Goal: Navigation & Orientation: Find specific page/section

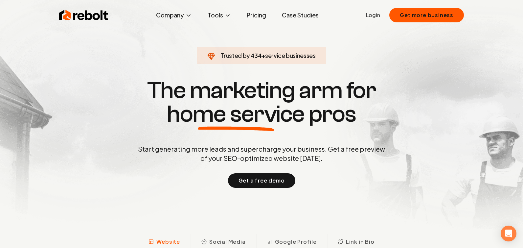
click at [378, 16] on link "Login" at bounding box center [373, 15] width 14 height 8
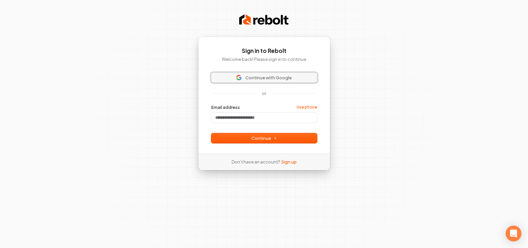
click at [259, 80] on span "Continue with Google" at bounding box center [269, 78] width 46 height 6
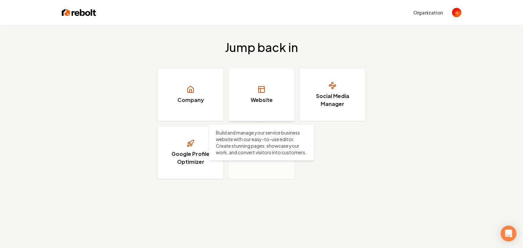
click at [263, 90] on icon at bounding box center [262, 89] width 8 height 8
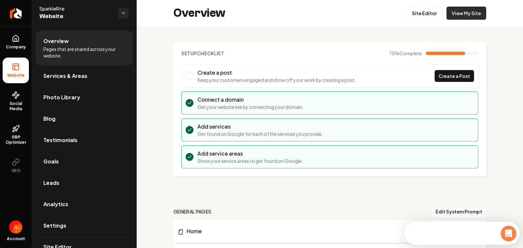
click at [468, 12] on link "View My Site" at bounding box center [467, 13] width 40 height 13
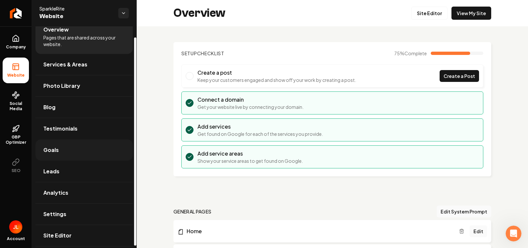
scroll to position [14, 0]
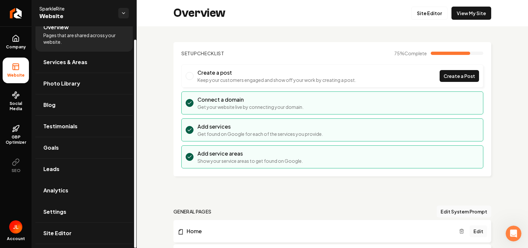
drag, startPoint x: 74, startPoint y: 194, endPoint x: 82, endPoint y: 194, distance: 7.2
click at [75, 194] on link "Analytics" at bounding box center [83, 190] width 97 height 21
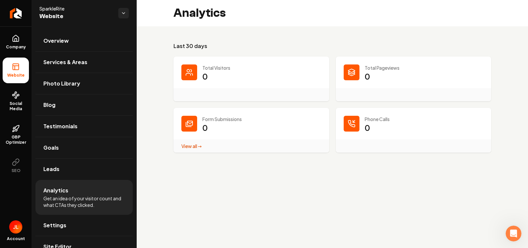
click at [193, 149] on div "View all → Form Submissions stats" at bounding box center [252, 145] width 156 height 13
click at [193, 147] on link "View all → Form Submissions stats" at bounding box center [191, 146] width 20 height 6
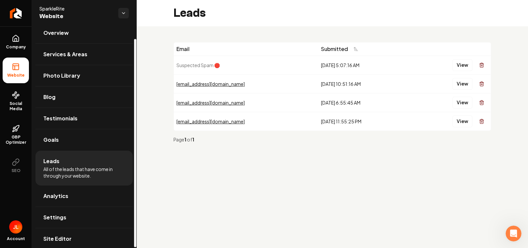
scroll to position [14, 0]
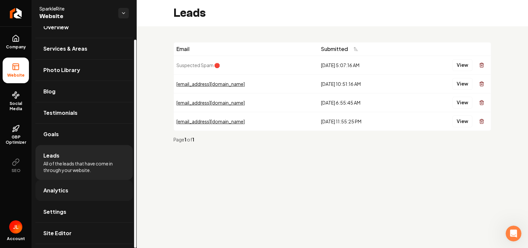
click at [70, 186] on link "Analytics" at bounding box center [83, 190] width 97 height 21
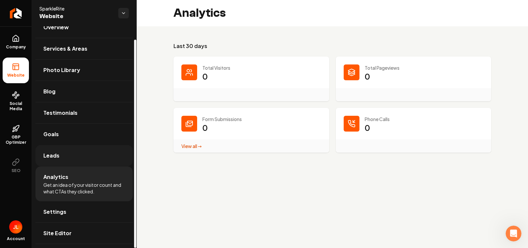
click at [75, 151] on link "Leads" at bounding box center [83, 155] width 97 height 21
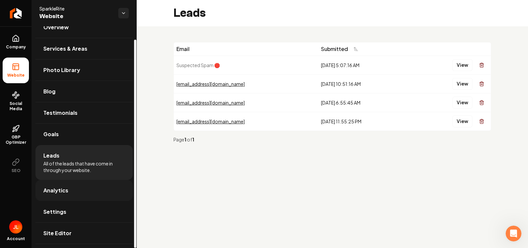
click at [69, 191] on link "Analytics" at bounding box center [83, 190] width 97 height 21
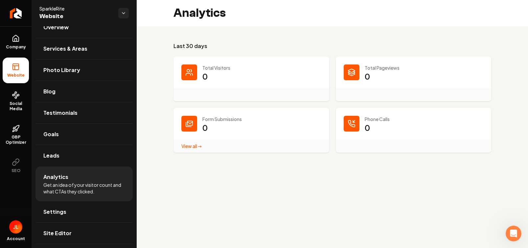
click at [189, 147] on link "View all → Form Submissions stats" at bounding box center [191, 146] width 20 height 6
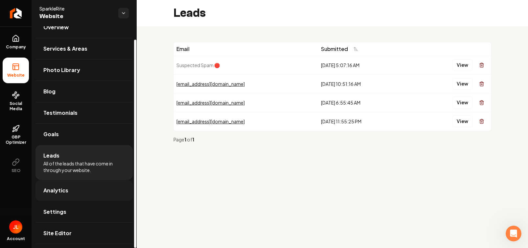
click at [63, 189] on span "Analytics" at bounding box center [55, 190] width 25 height 8
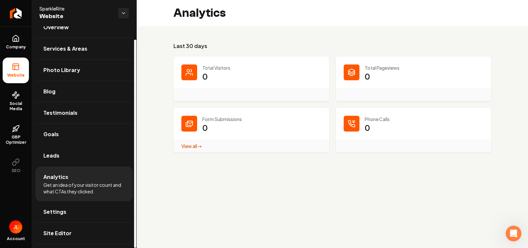
click at [66, 155] on link "Leads" at bounding box center [83, 155] width 97 height 21
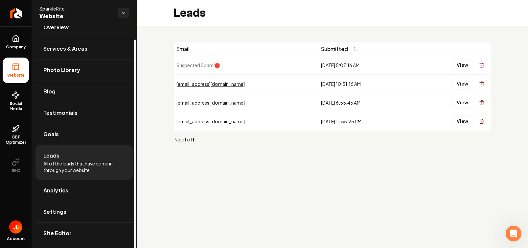
drag, startPoint x: 83, startPoint y: 134, endPoint x: 81, endPoint y: 129, distance: 5.0
click at [83, 133] on link "Goals" at bounding box center [83, 134] width 97 height 21
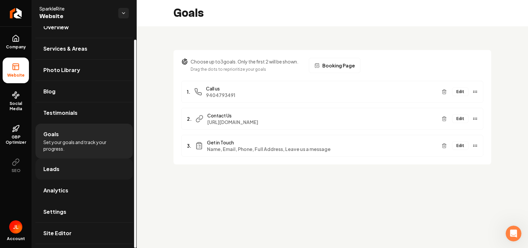
click at [81, 170] on link "Leads" at bounding box center [83, 168] width 97 height 21
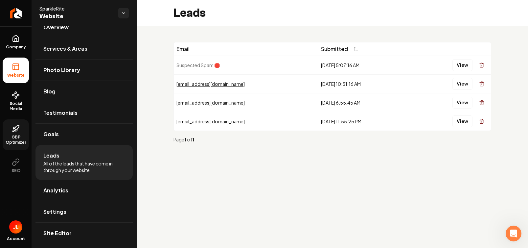
click at [17, 139] on span "GBP Optimizer" at bounding box center [16, 139] width 26 height 11
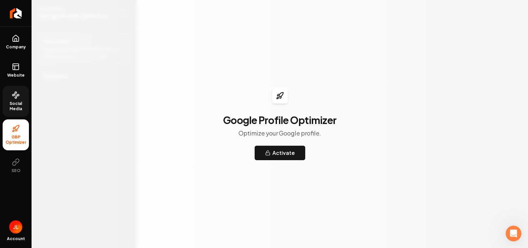
click at [14, 116] on link "Social Media" at bounding box center [16, 101] width 26 height 31
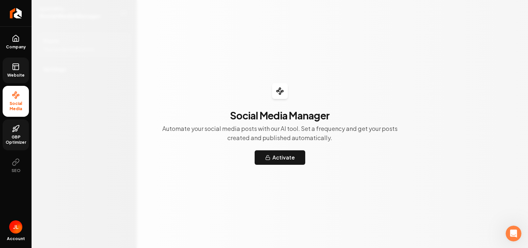
click at [15, 67] on icon at bounding box center [15, 68] width 0 height 4
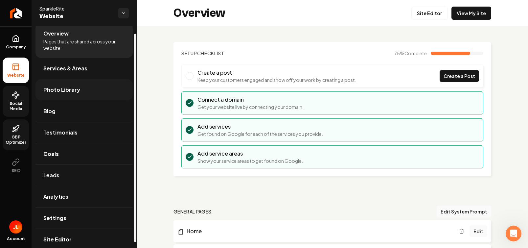
scroll to position [14, 0]
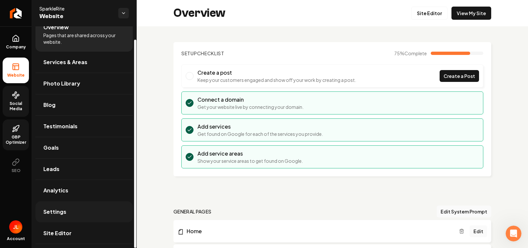
click at [63, 208] on span "Settings" at bounding box center [54, 212] width 23 height 8
